Goal: Information Seeking & Learning: Learn about a topic

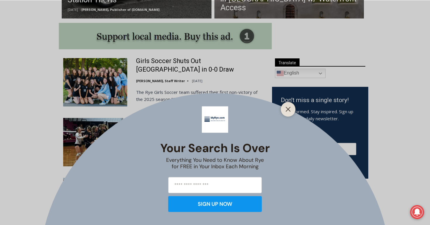
scroll to position [356, 0]
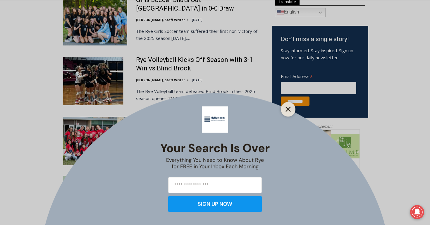
click at [287, 107] on icon "Close" at bounding box center [288, 108] width 5 height 5
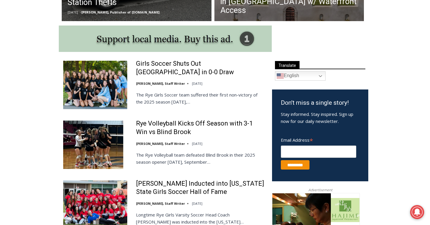
scroll to position [291, 0]
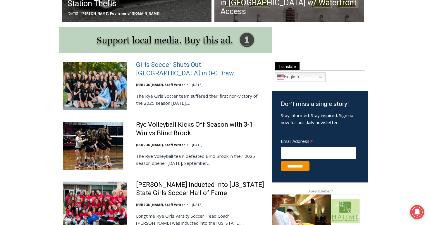
click at [147, 67] on link "Girls Soccer Shuts Out [GEOGRAPHIC_DATA] in 0-0 Draw" at bounding box center [200, 69] width 129 height 17
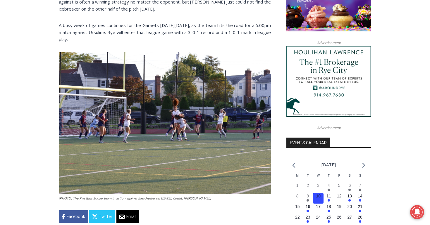
scroll to position [528, 0]
